Goal: Navigation & Orientation: Find specific page/section

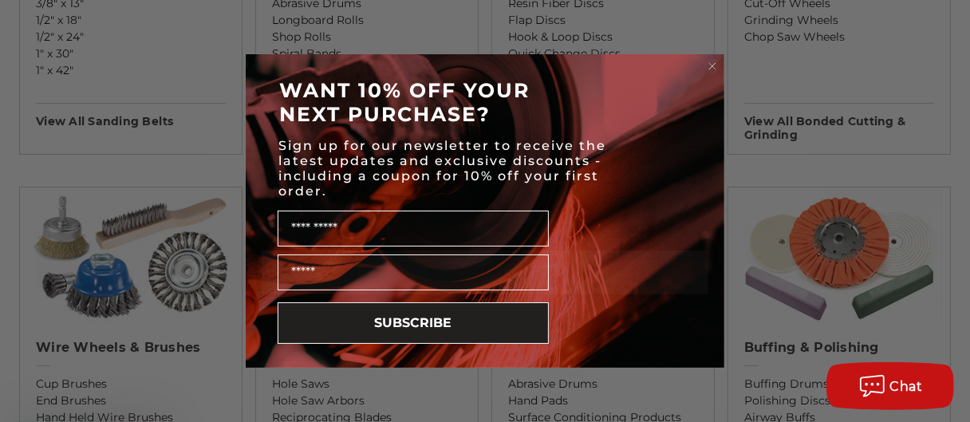
scroll to position [817, 0]
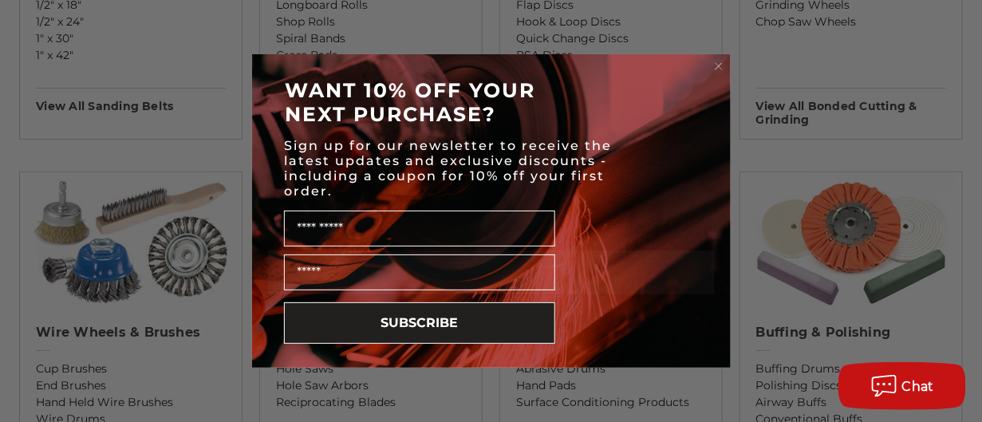
drag, startPoint x: 974, startPoint y: 44, endPoint x: 980, endPoint y: 137, distance: 93.5
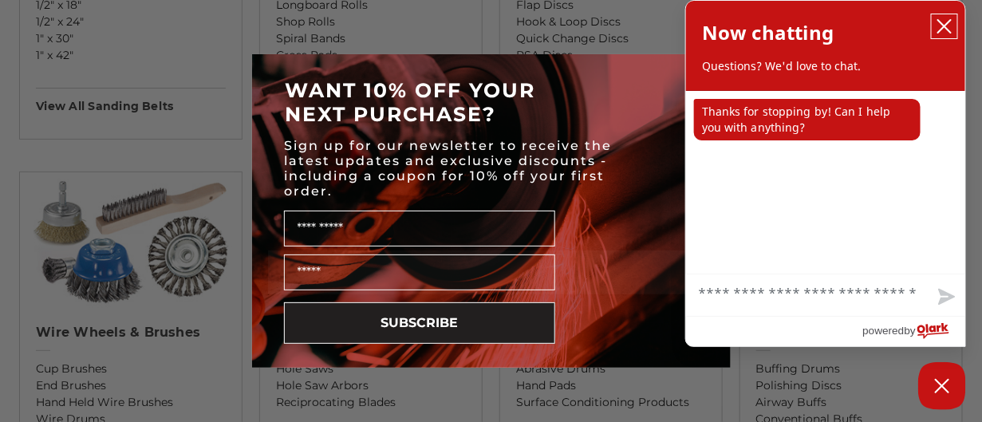
click at [943, 23] on icon "close chatbox" at bounding box center [944, 26] width 16 height 16
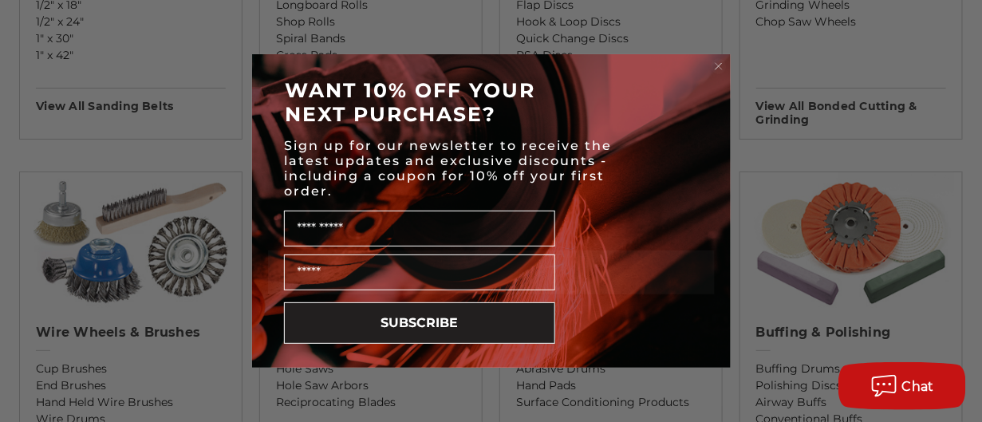
click at [960, 198] on div "Close dialog WANT 10% OFF YOUR NEXT PURCHASE? Sign up for our newsletter to rec…" at bounding box center [491, 211] width 982 height 422
click at [726, 61] on form "WANT 10% OFF YOUR NEXT PURCHASE? Sign up for our newsletter to receive the late…" at bounding box center [491, 210] width 479 height 313
click at [719, 62] on circle "Close dialog" at bounding box center [718, 66] width 15 height 15
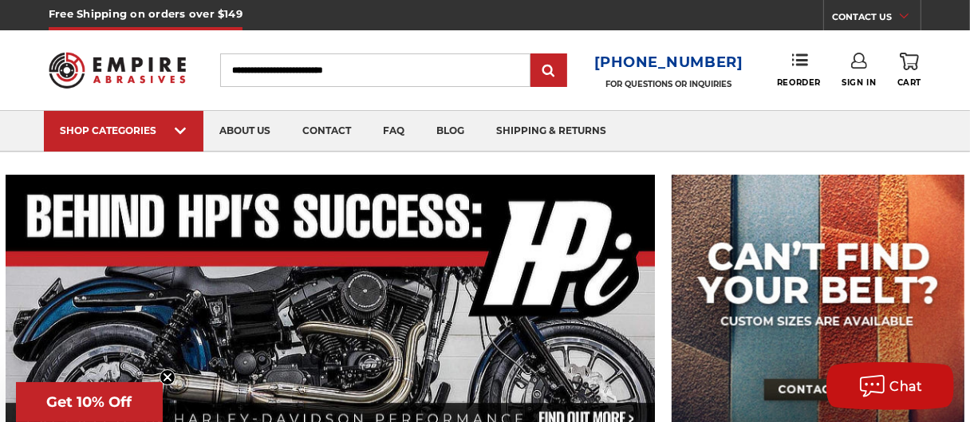
scroll to position [0, 0]
click at [233, 128] on link "about us" at bounding box center [244, 131] width 83 height 41
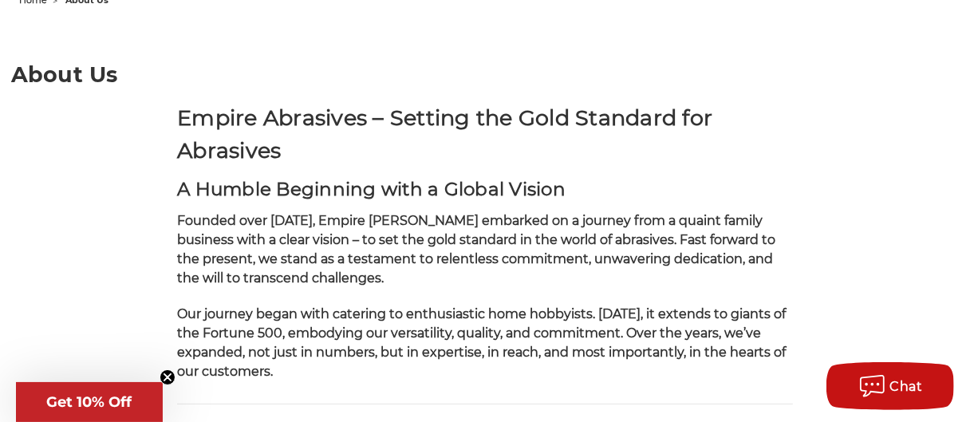
scroll to position [189, 0]
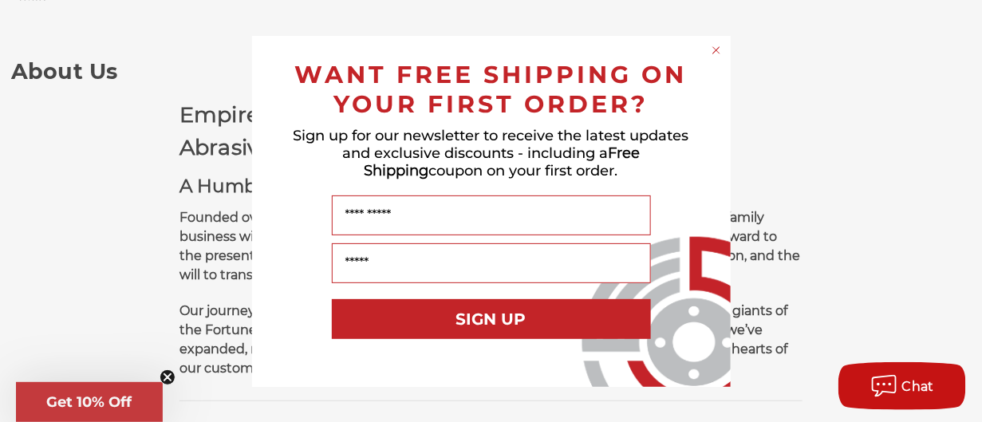
click at [715, 52] on icon "Close dialog" at bounding box center [716, 50] width 6 height 6
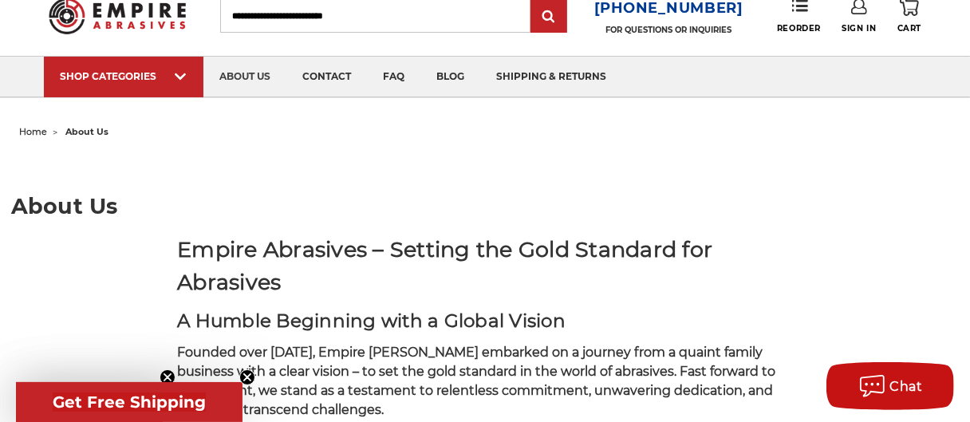
scroll to position [68, 0]
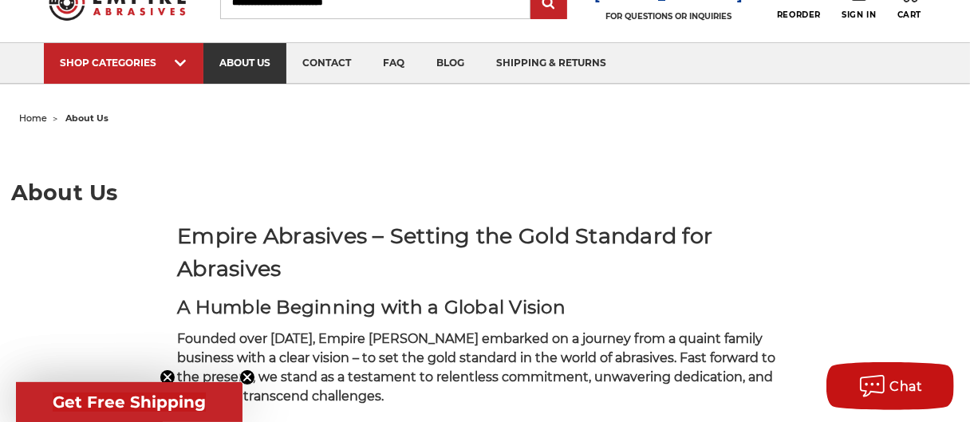
click at [244, 72] on link "about us" at bounding box center [244, 63] width 83 height 41
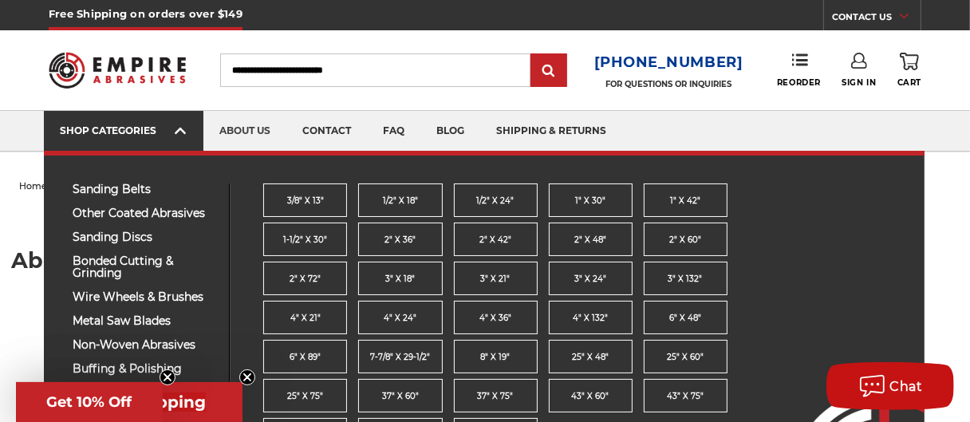
click at [181, 135] on icon at bounding box center [180, 131] width 11 height 18
